Goal: Information Seeking & Learning: Learn about a topic

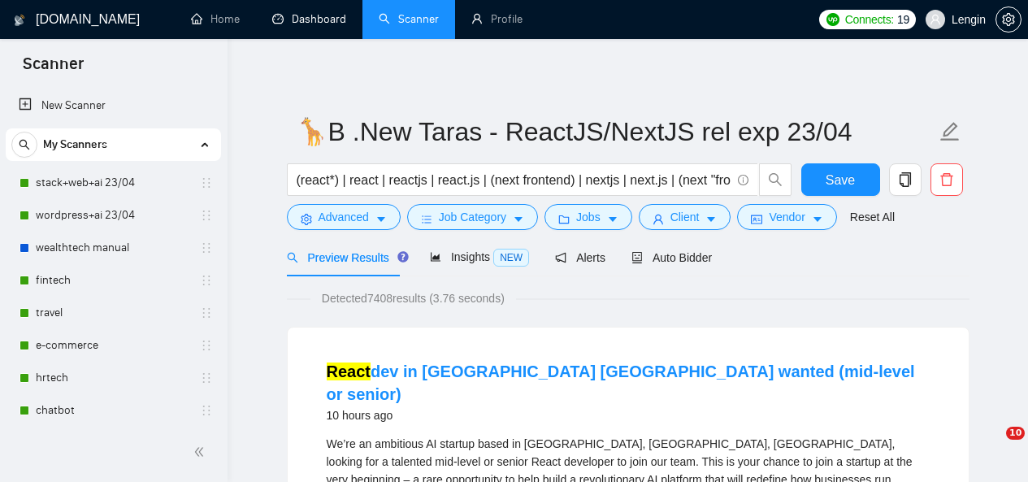
click at [314, 12] on link "Dashboard" at bounding box center [309, 19] width 74 height 14
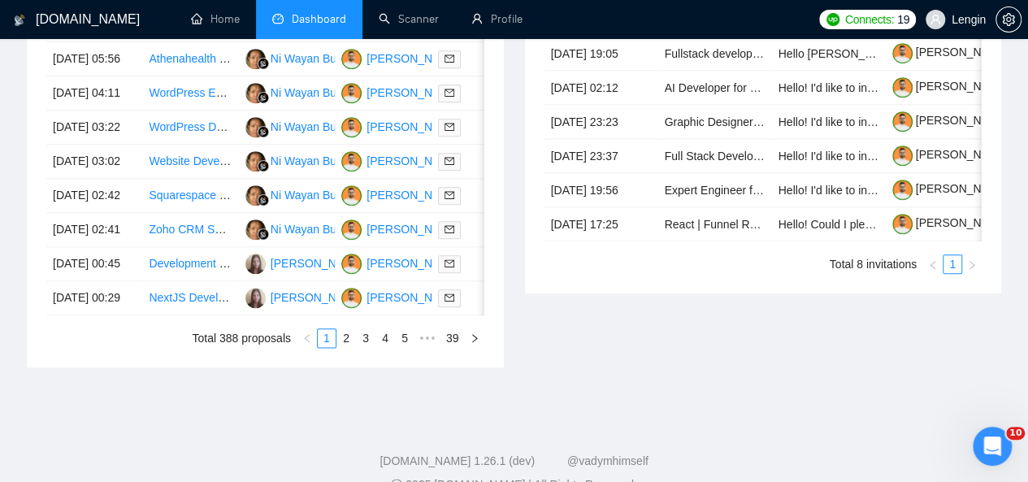
scroll to position [820, 0]
click at [351, 346] on link "2" at bounding box center [346, 337] width 18 height 18
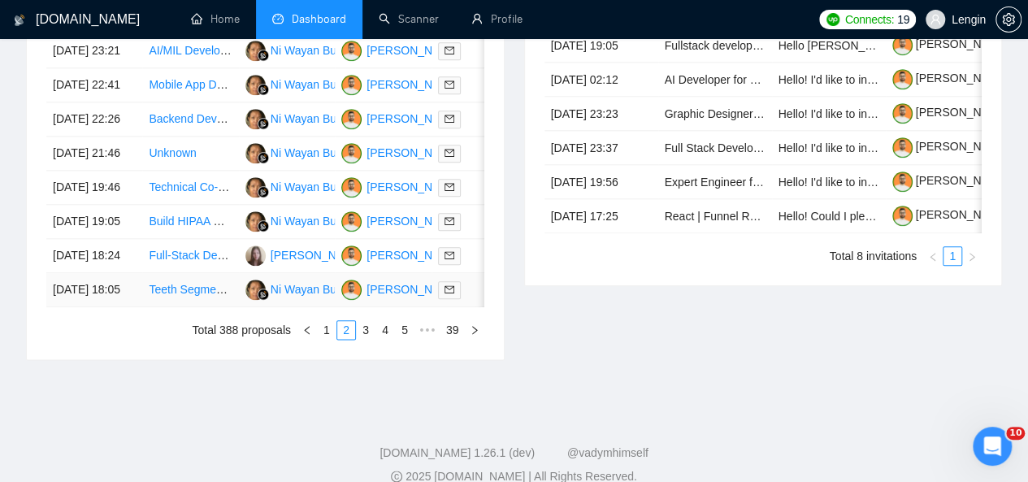
scroll to position [828, 0]
click at [367, 338] on link "3" at bounding box center [366, 329] width 18 height 18
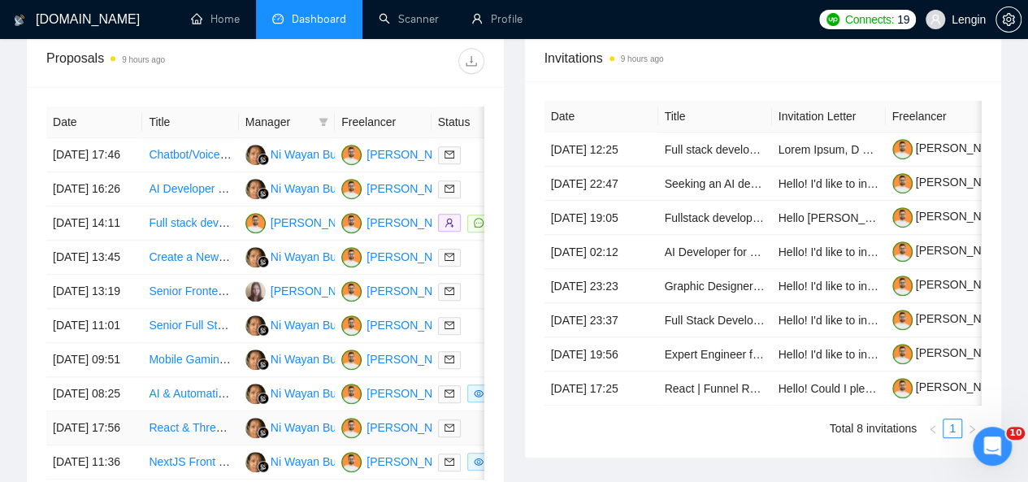
scroll to position [875, 0]
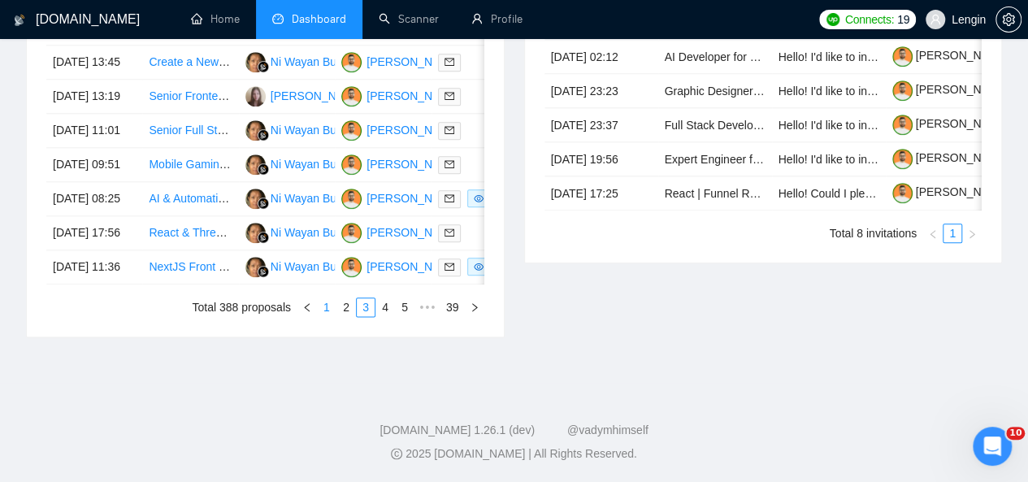
click at [333, 316] on link "1" at bounding box center [327, 307] width 18 height 18
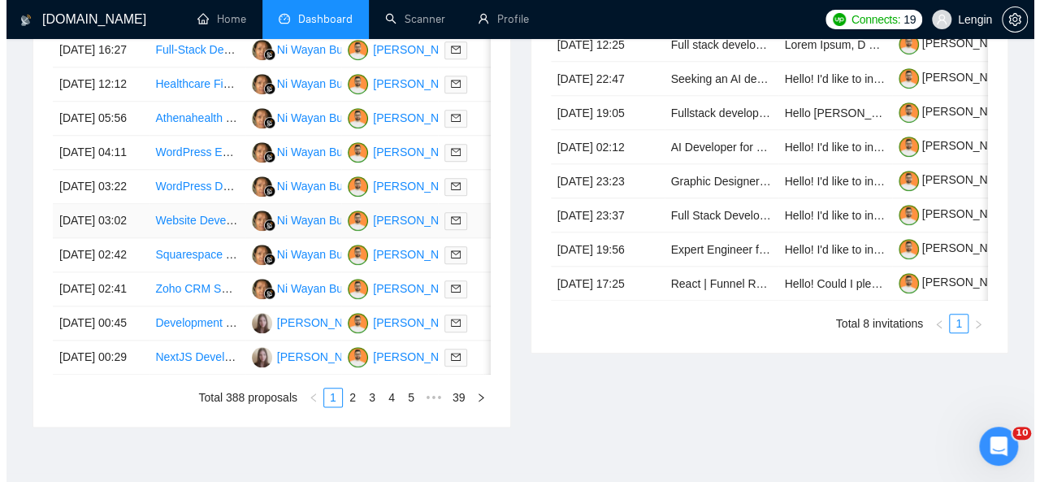
scroll to position [675, 0]
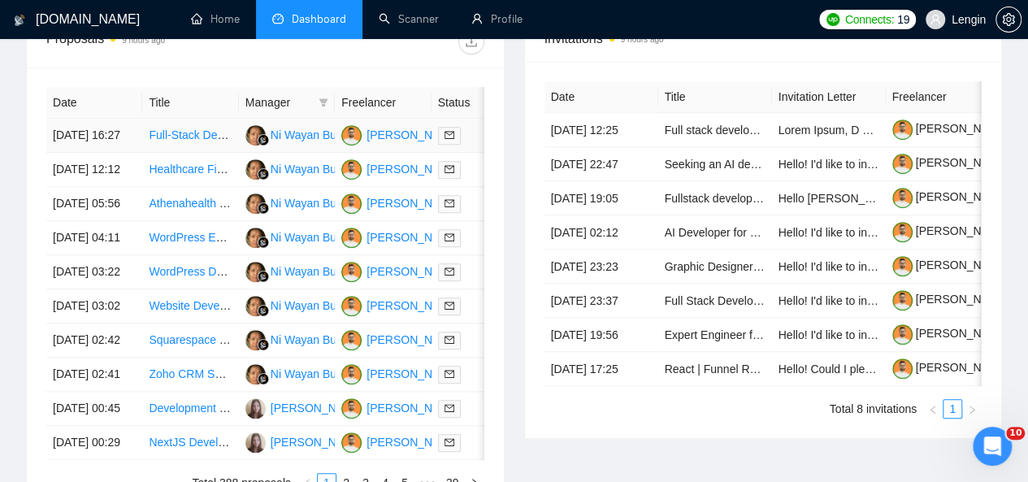
click at [207, 132] on td "Full-Stack Developer for SaaS Prototype Transition" at bounding box center [190, 136] width 96 height 34
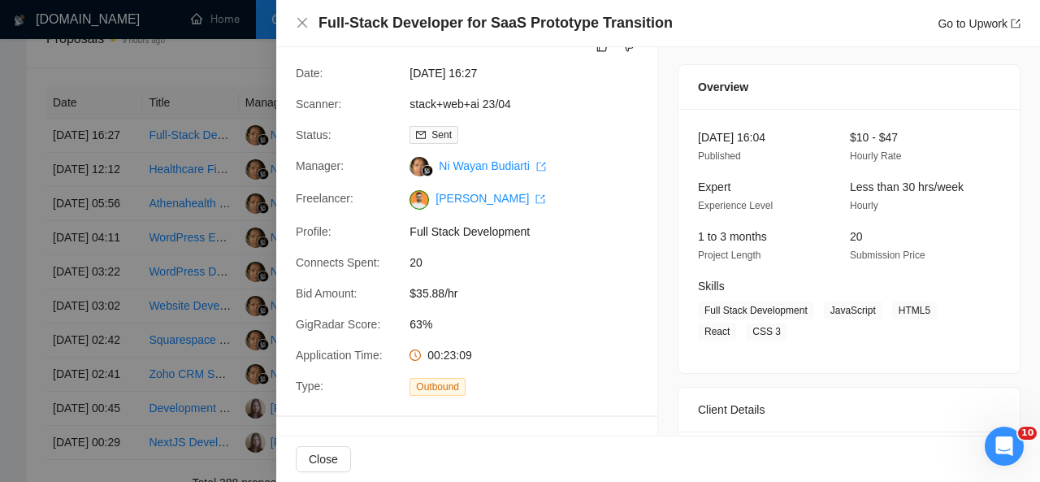
scroll to position [0, 0]
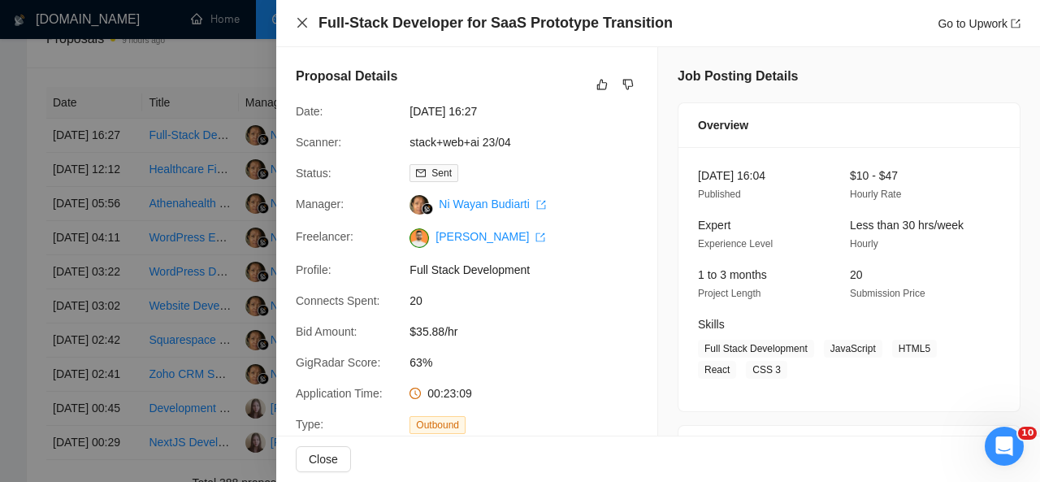
click at [307, 24] on icon "close" at bounding box center [302, 22] width 13 height 13
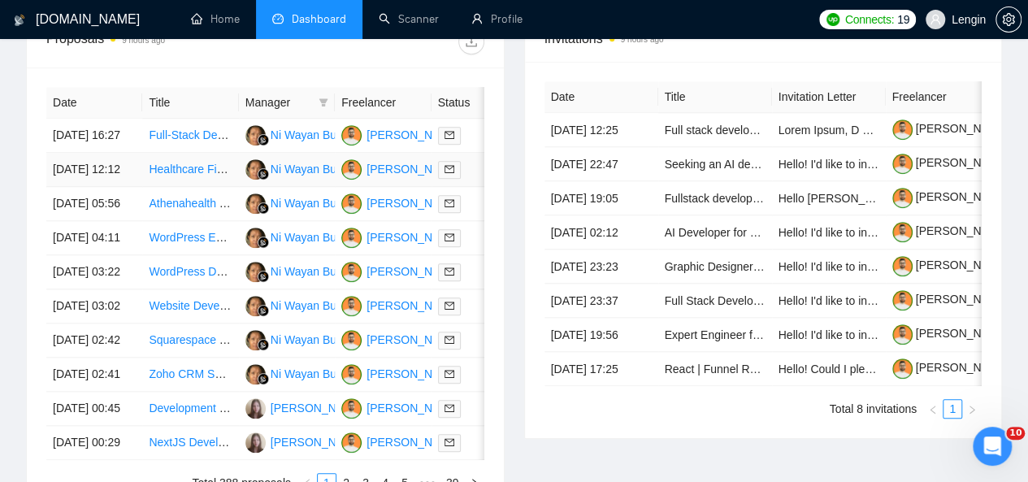
click at [211, 182] on td "Healthcare Financial API Expert for Transition and Dashboard Project" at bounding box center [190, 170] width 96 height 34
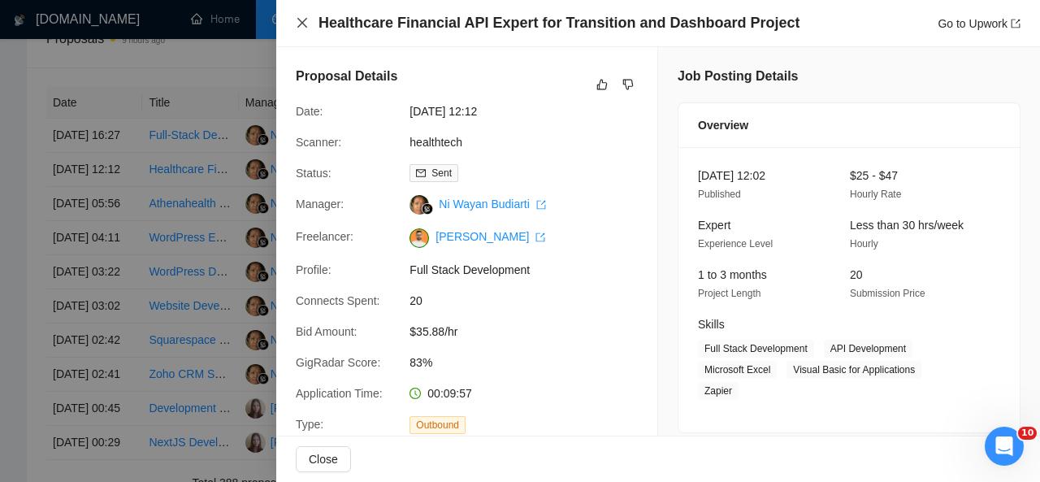
click at [301, 20] on icon "close" at bounding box center [302, 22] width 13 height 13
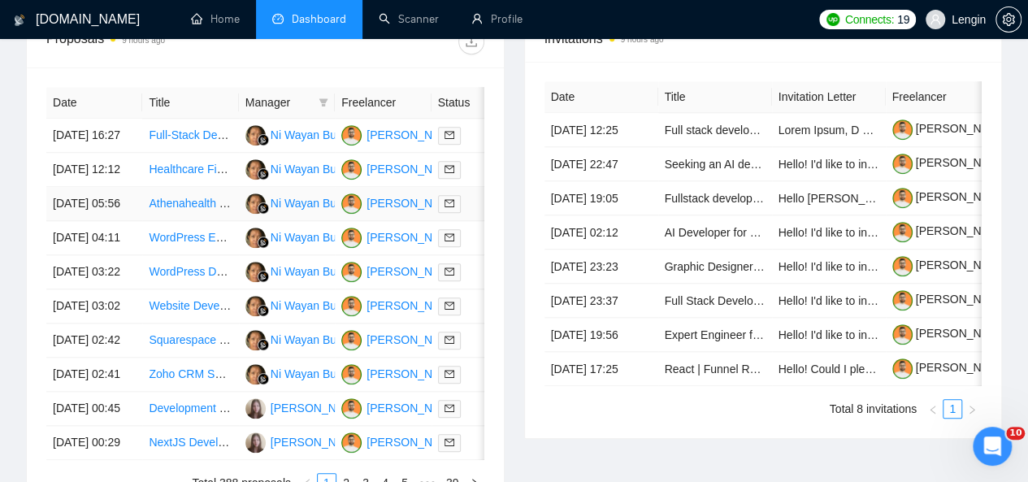
click at [206, 221] on td "Athenahealth atheneOne API Specialist Needed" at bounding box center [190, 204] width 96 height 34
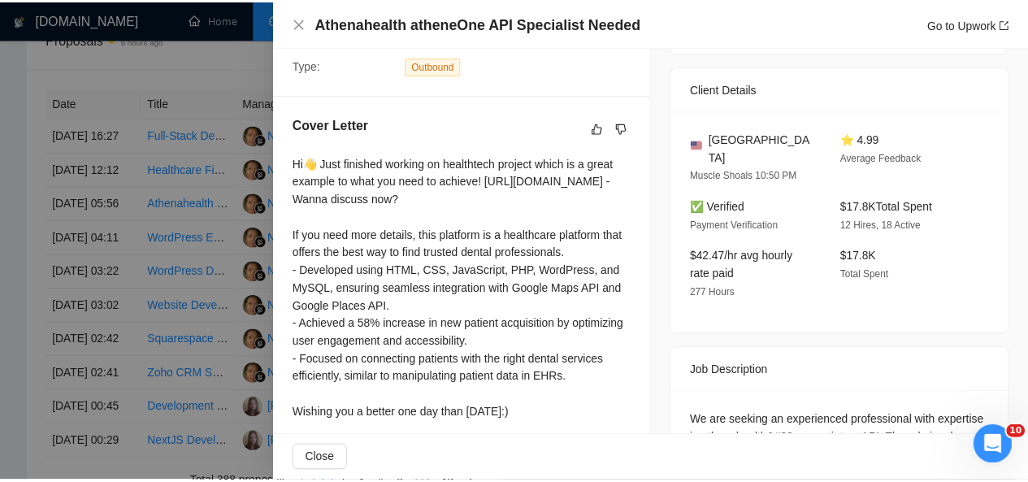
scroll to position [360, 0]
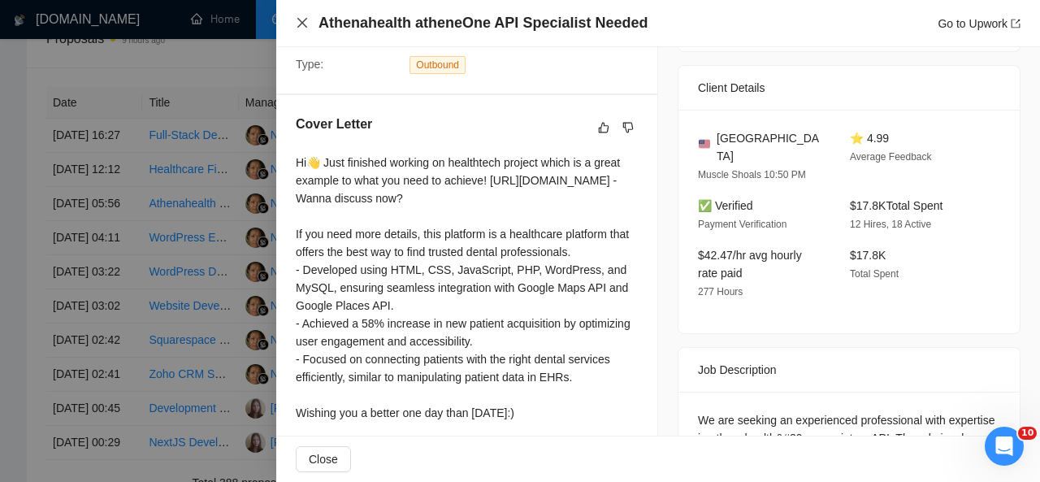
click at [300, 20] on icon "close" at bounding box center [302, 22] width 13 height 13
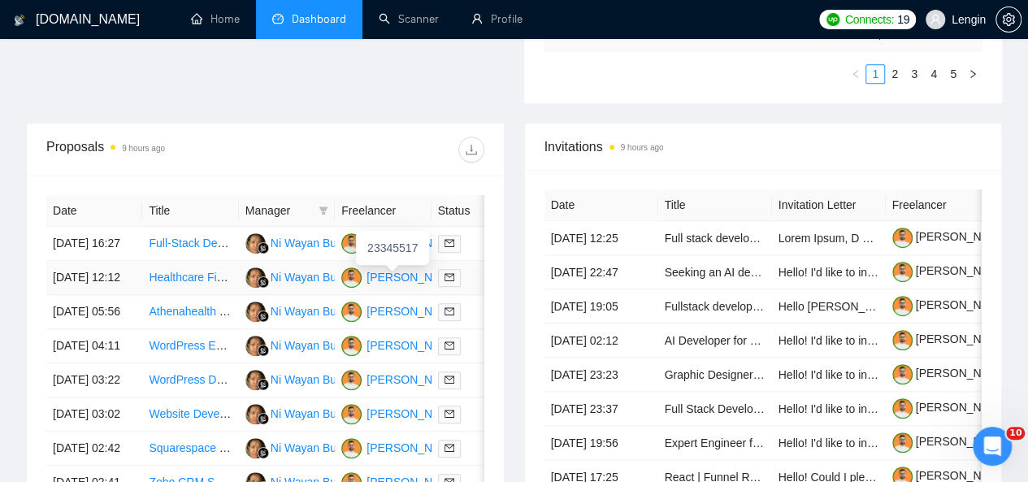
scroll to position [0, 0]
